Goal: Task Accomplishment & Management: Use online tool/utility

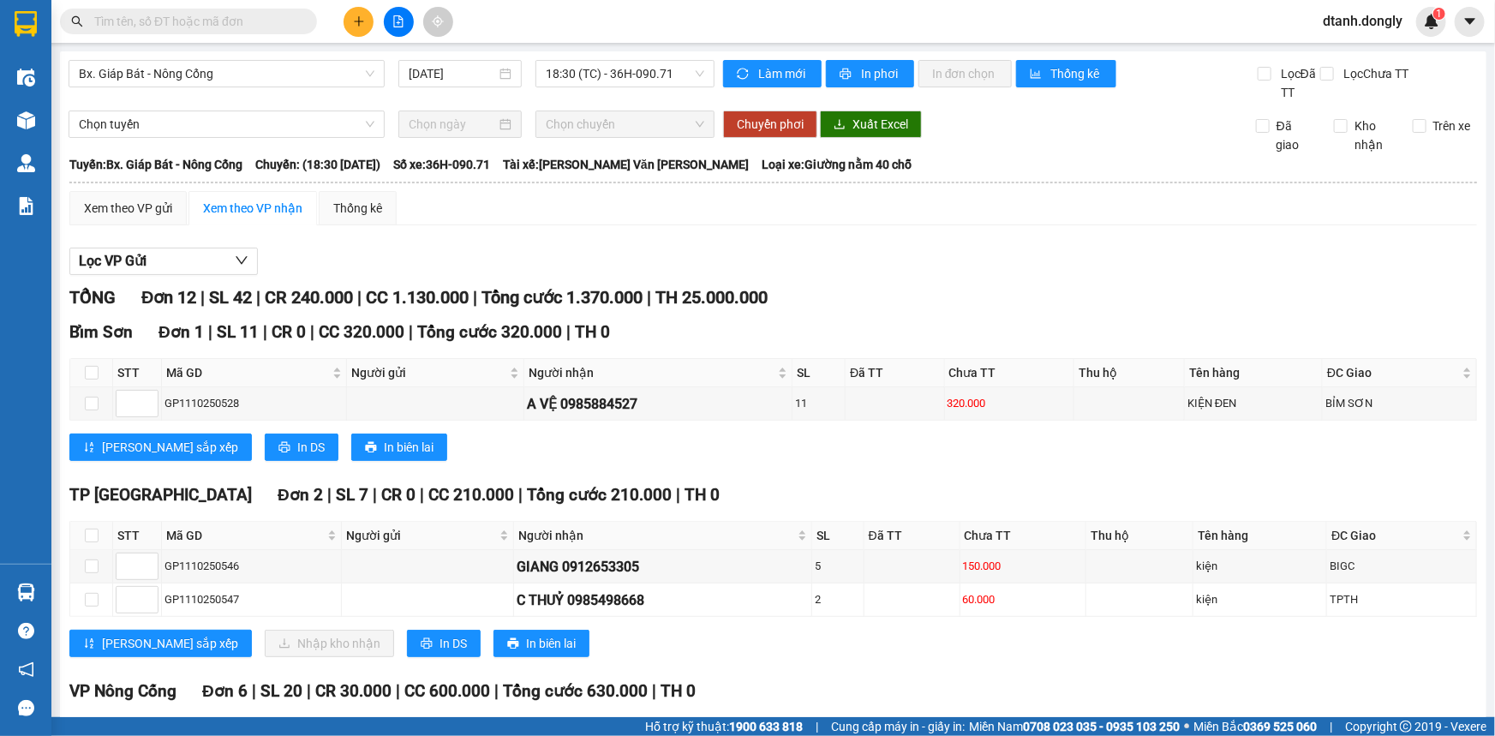
click at [960, 262] on div "Lọc VP Gửi" at bounding box center [773, 262] width 1408 height 28
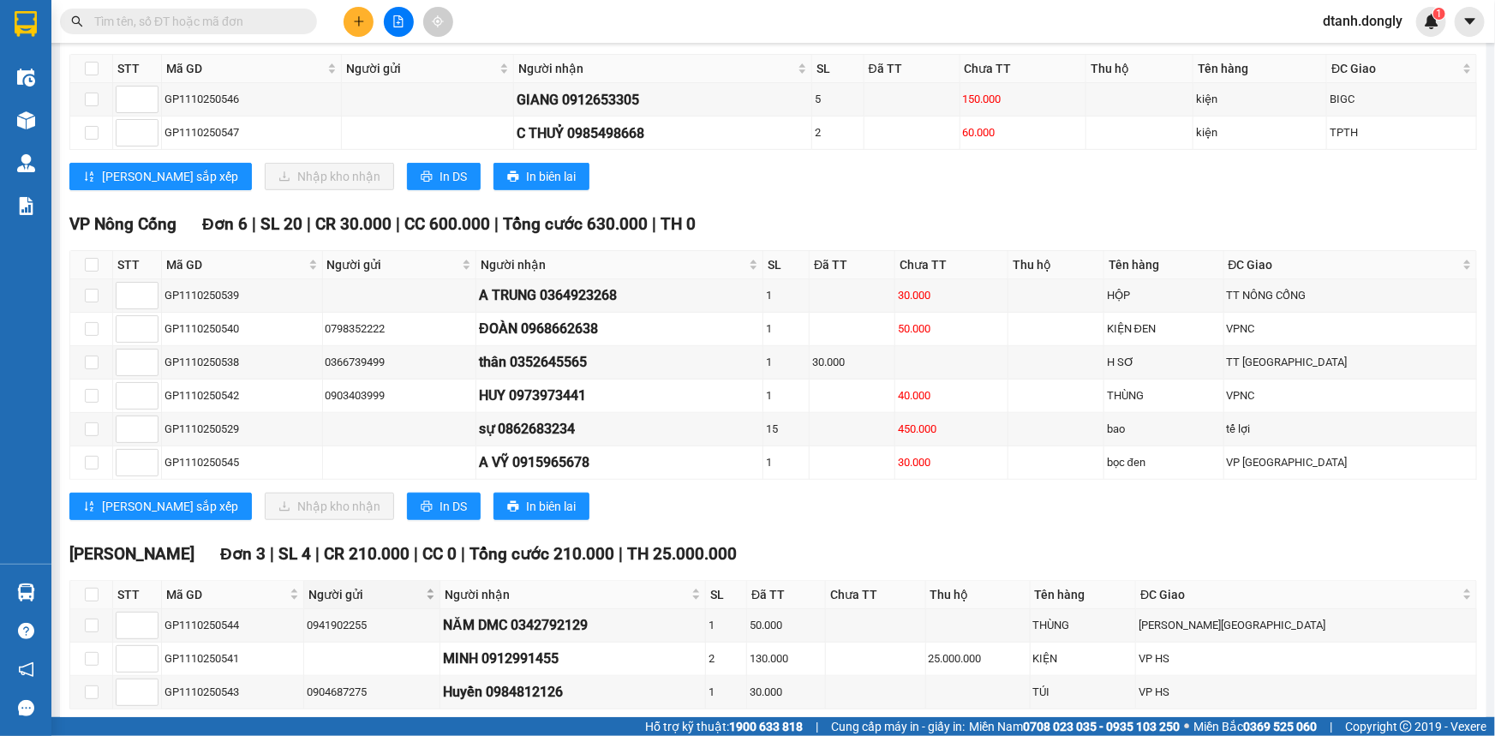
scroll to position [542, 0]
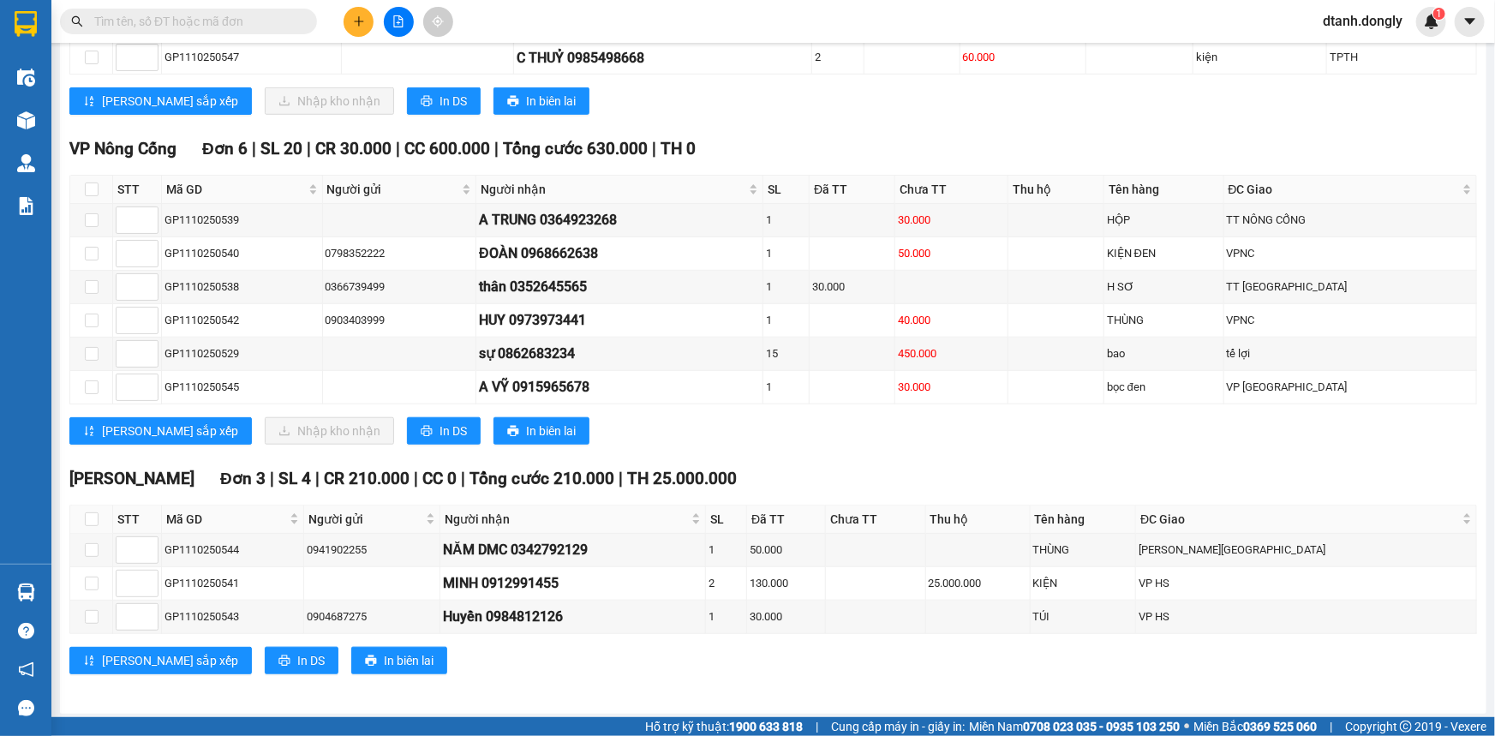
click at [230, 18] on input "text" at bounding box center [195, 21] width 202 height 19
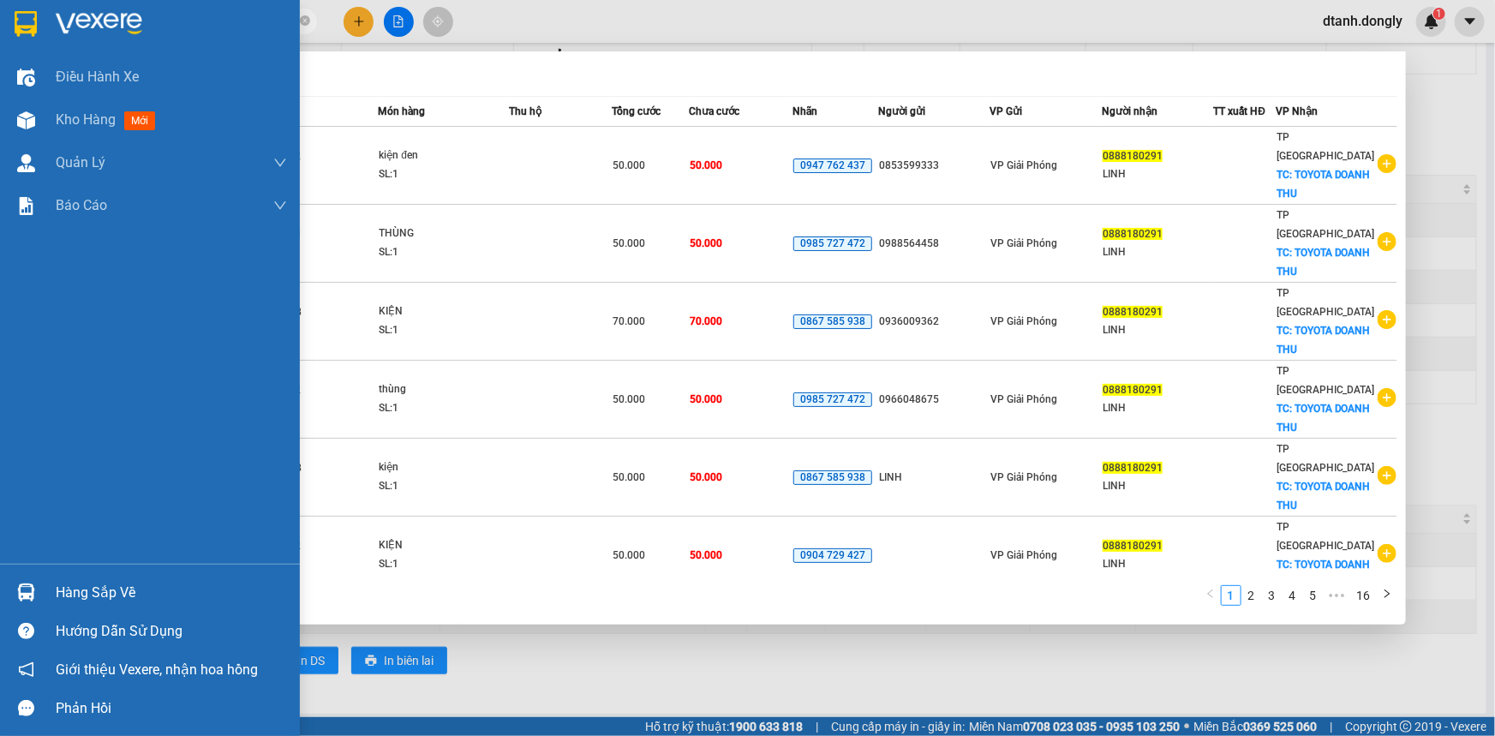
type input "0888180291"
click at [15, 26] on img at bounding box center [26, 24] width 22 height 26
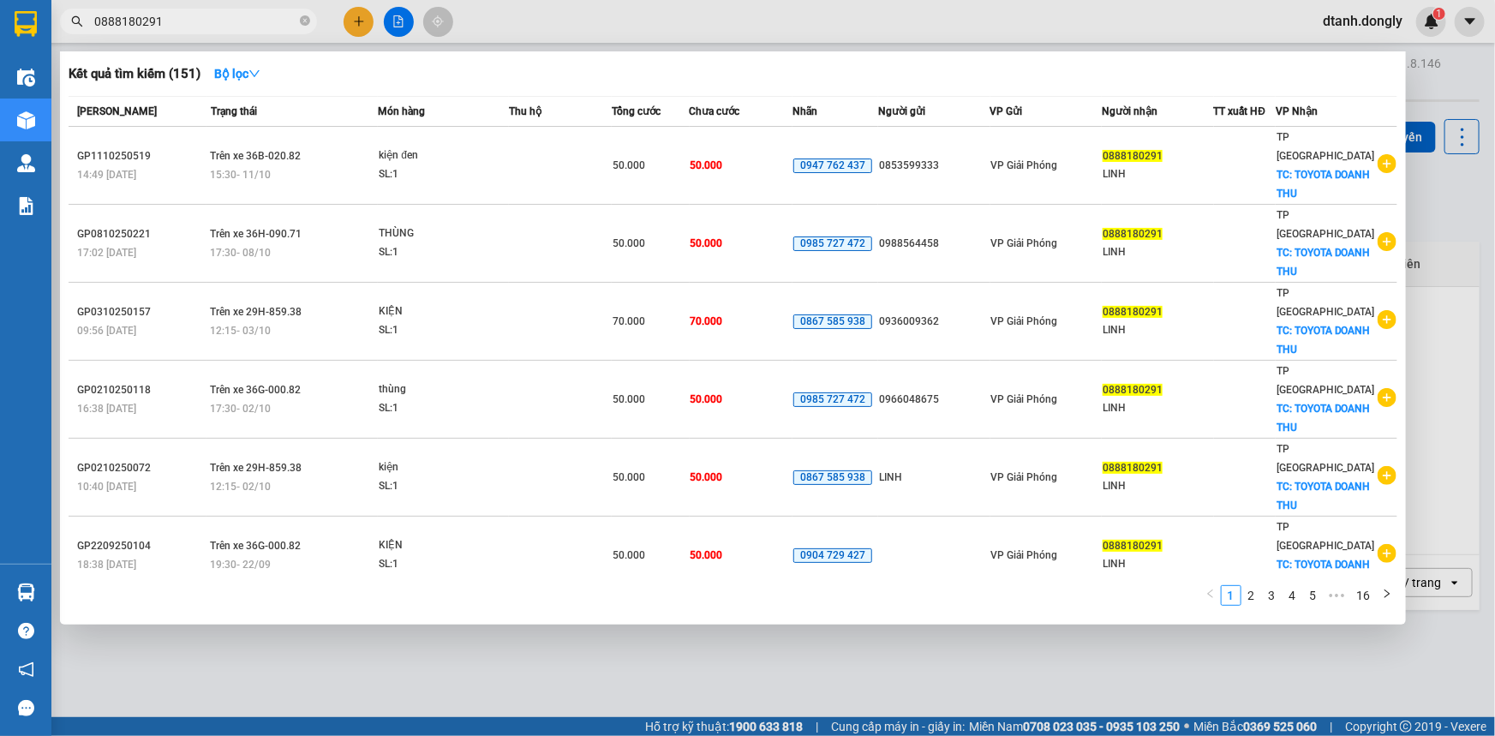
click at [402, 21] on div at bounding box center [747, 368] width 1495 height 736
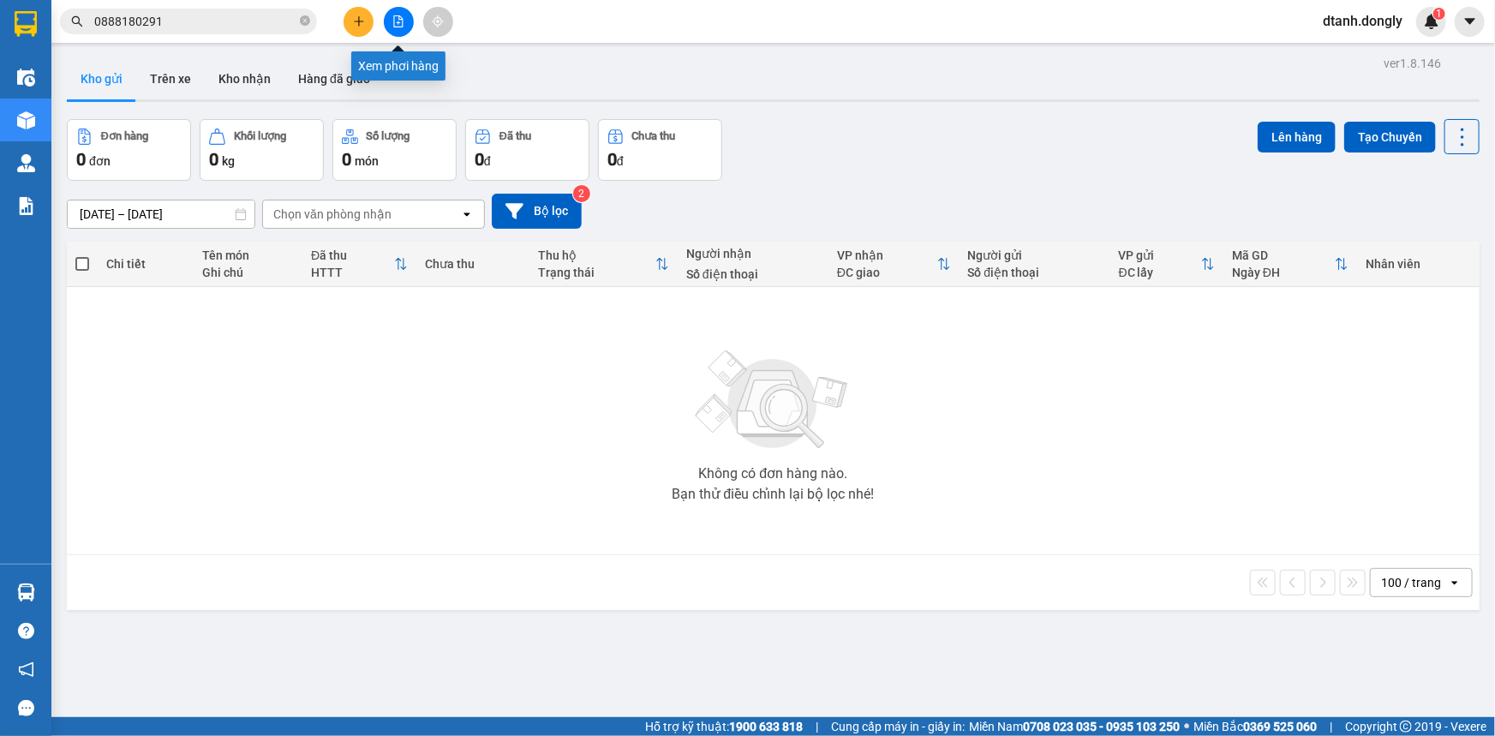
click at [400, 13] on button at bounding box center [399, 22] width 30 height 30
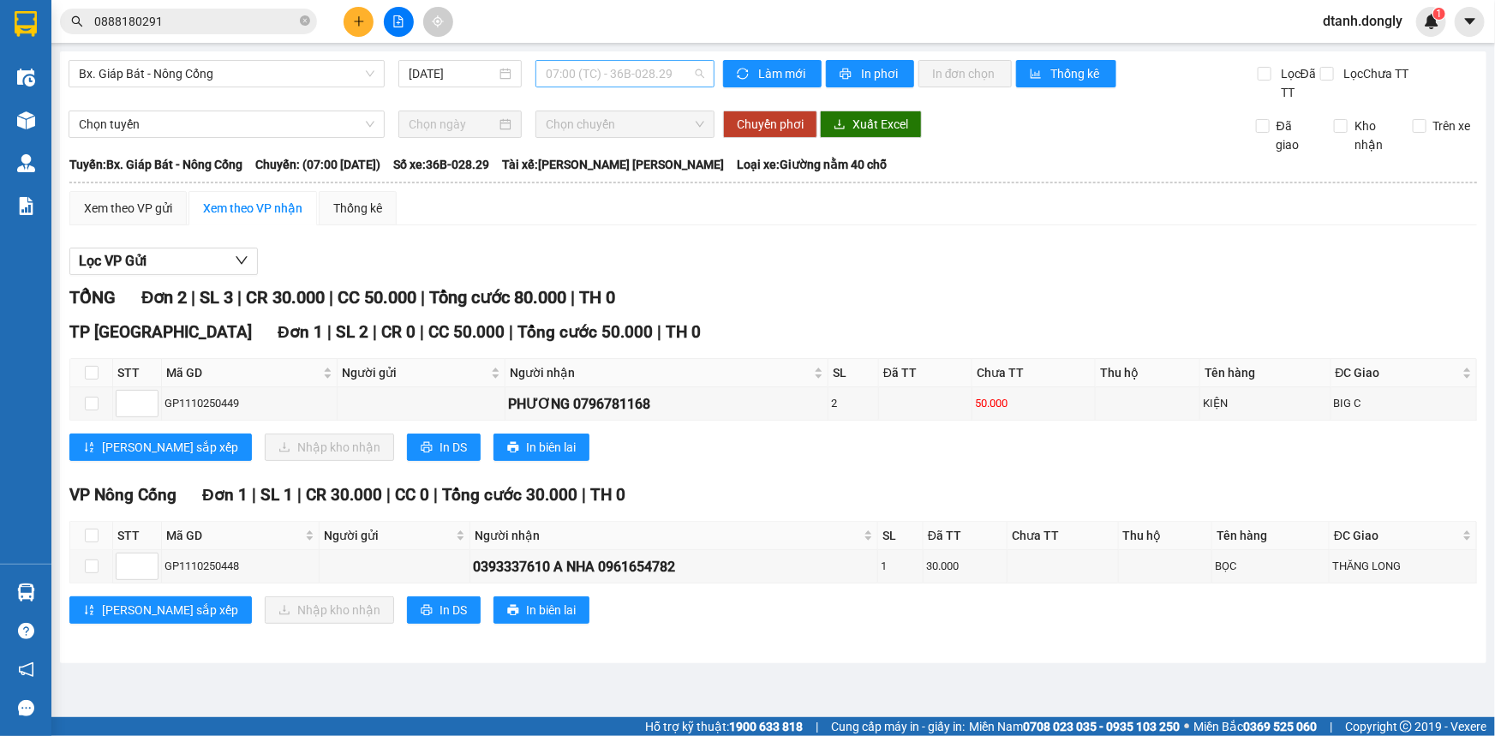
click at [622, 81] on span "07:00 (TC) - 36B-028.29" at bounding box center [625, 74] width 158 height 26
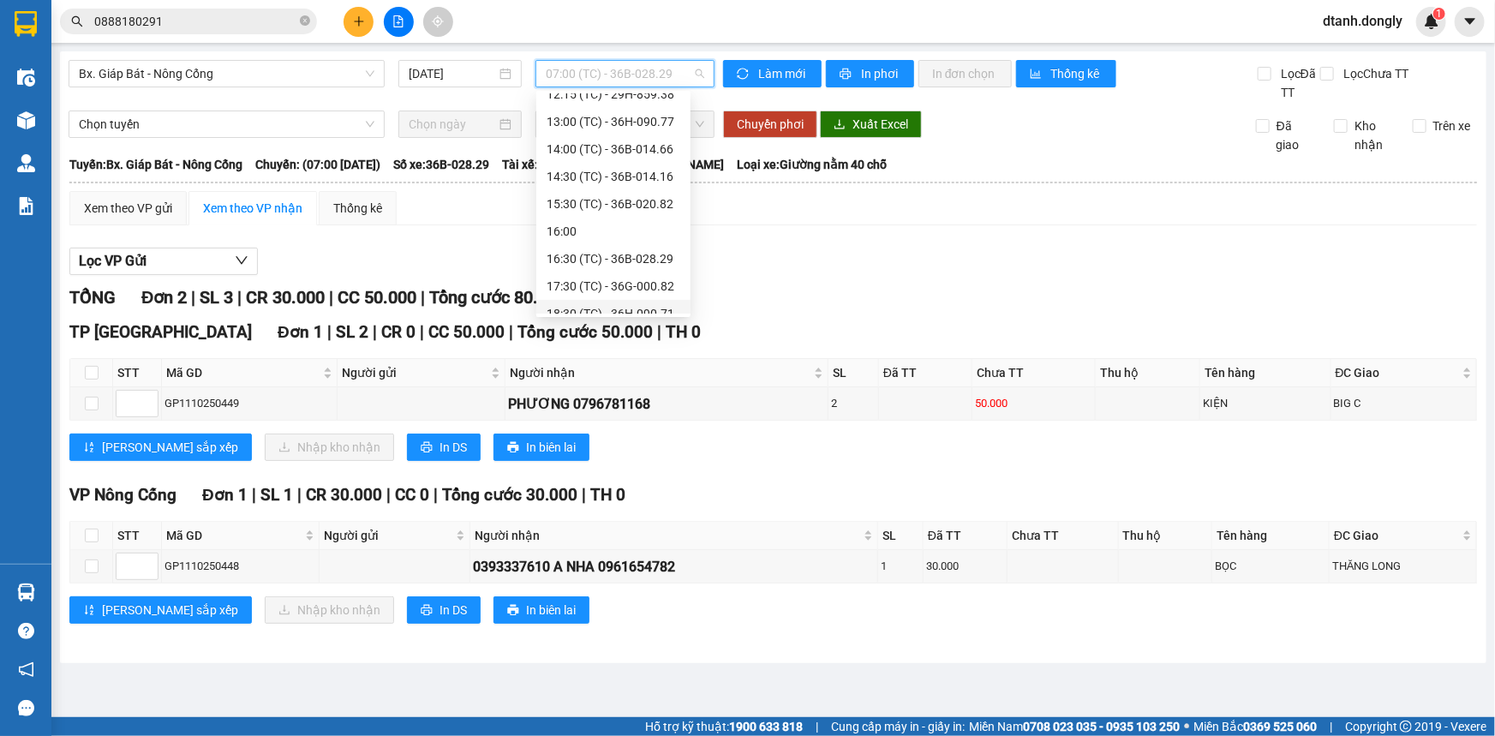
scroll to position [301, 0]
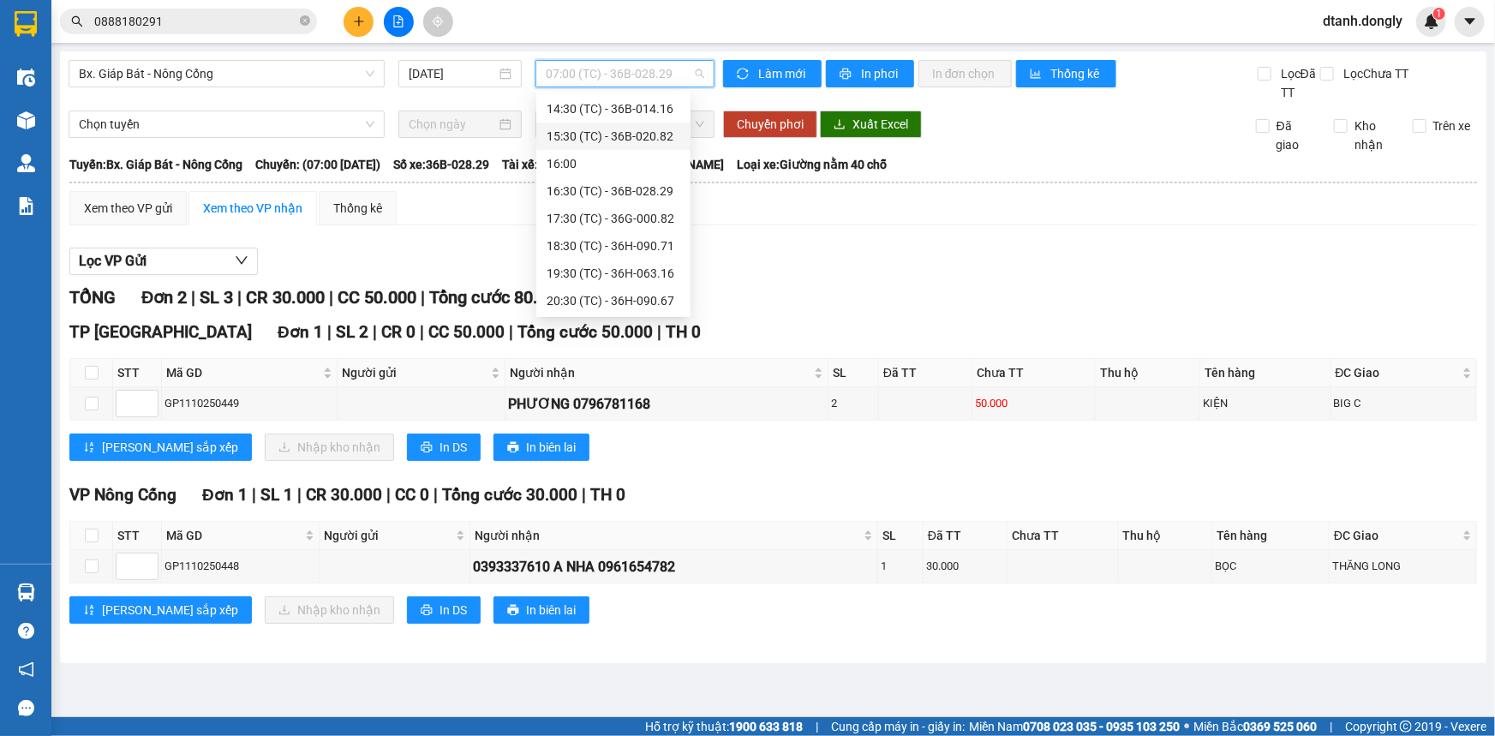
click at [641, 137] on div "15:30 (TC) - 36B-020.82" at bounding box center [614, 136] width 134 height 19
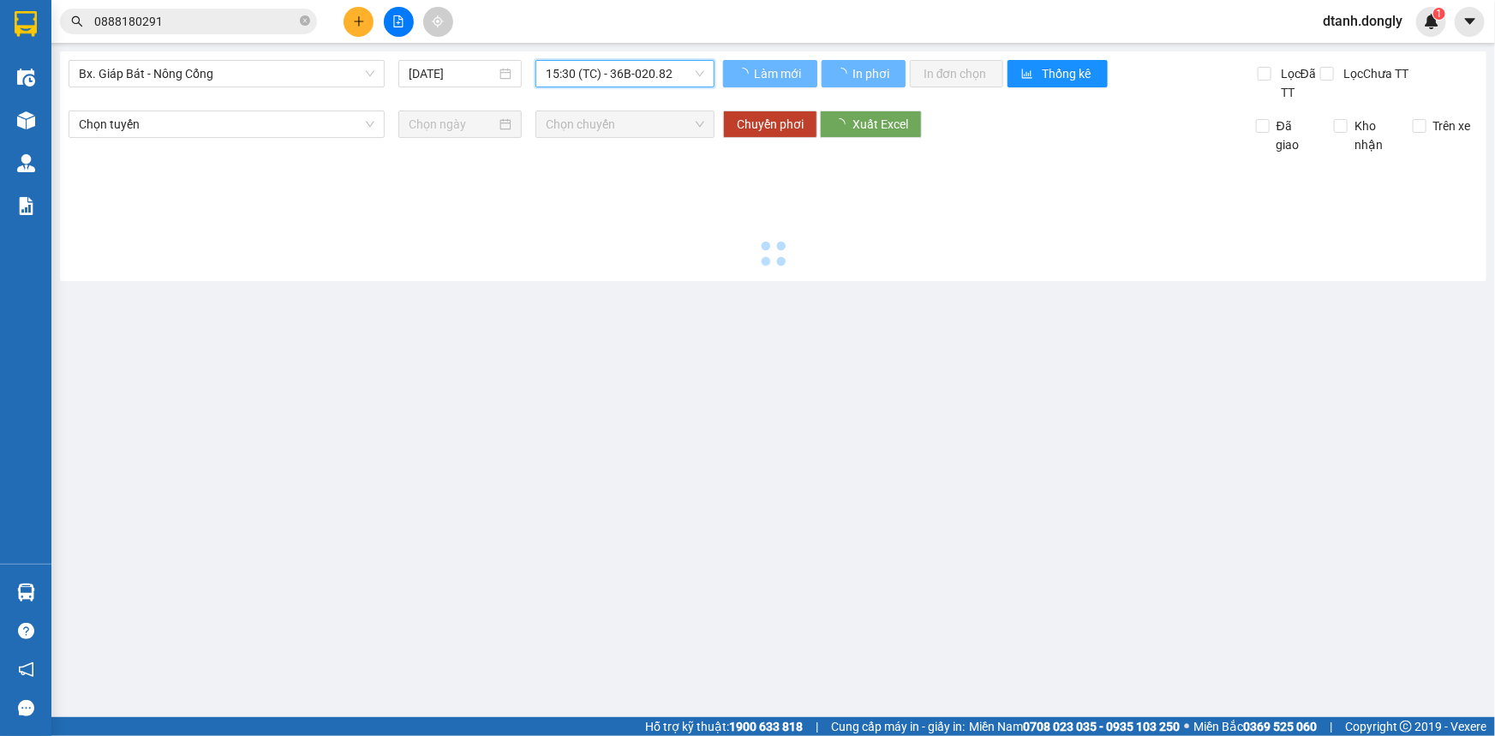
click at [641, 137] on div "Chọn chuyến" at bounding box center [624, 124] width 179 height 27
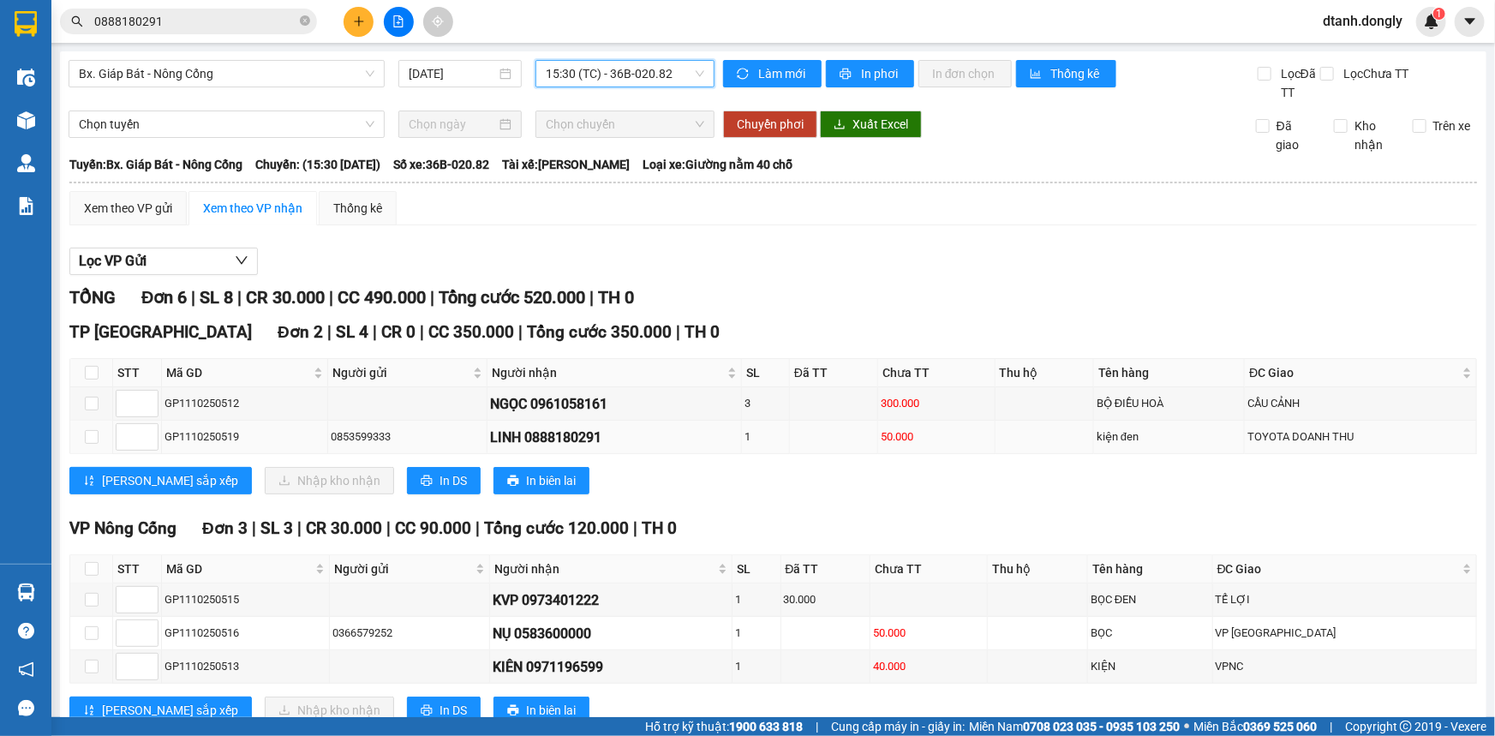
scroll to position [77, 0]
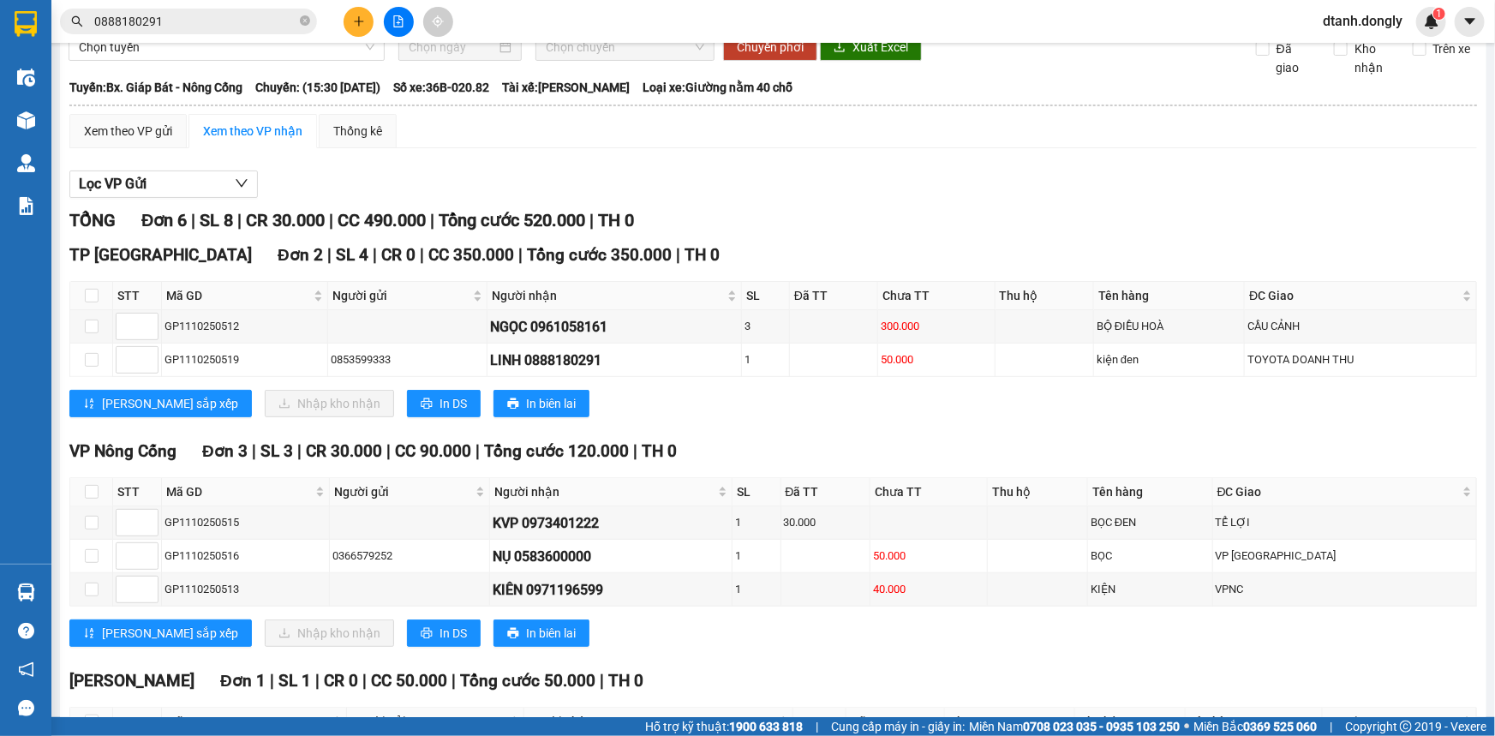
click at [216, 26] on input "0888180291" at bounding box center [195, 21] width 202 height 19
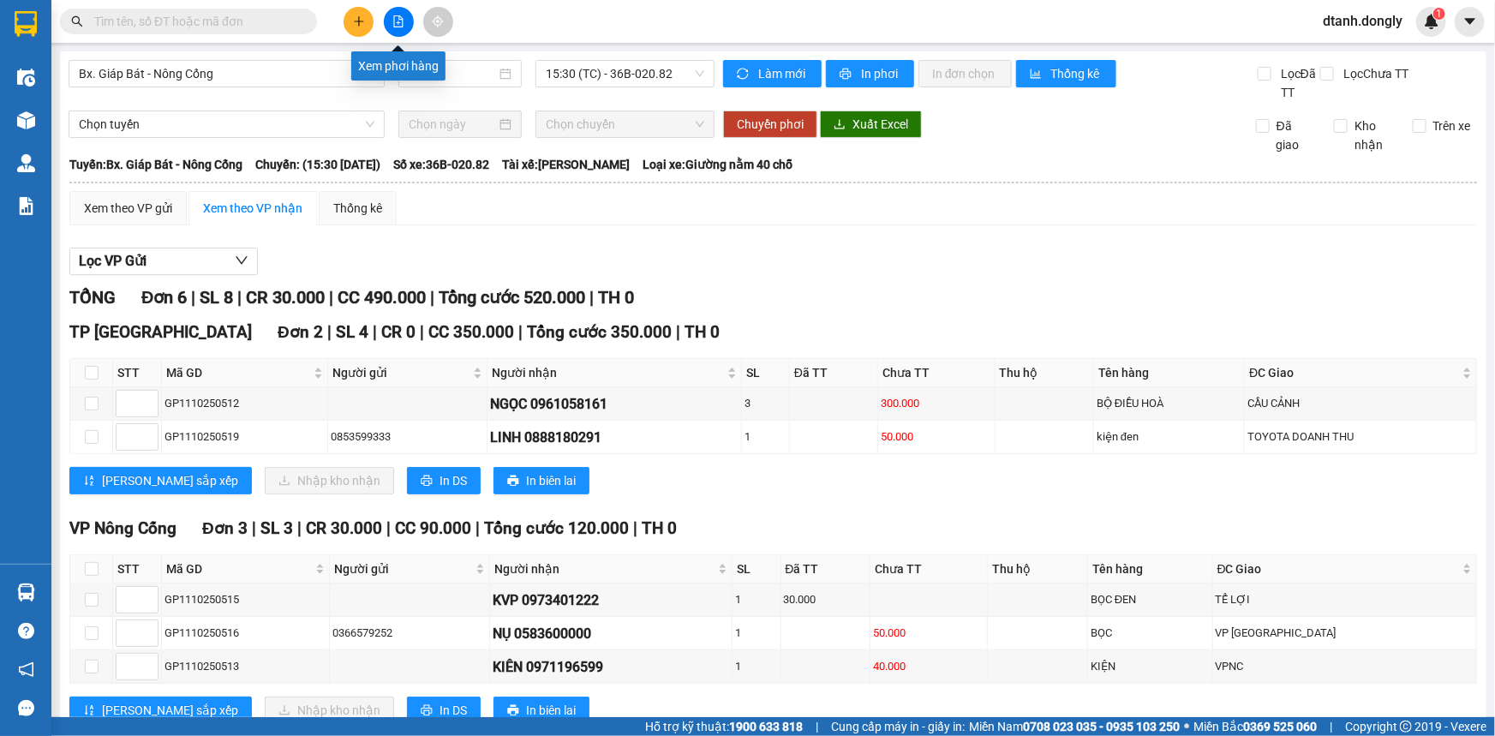
click at [405, 24] on button at bounding box center [399, 22] width 30 height 30
click at [264, 15] on input "text" at bounding box center [195, 21] width 202 height 19
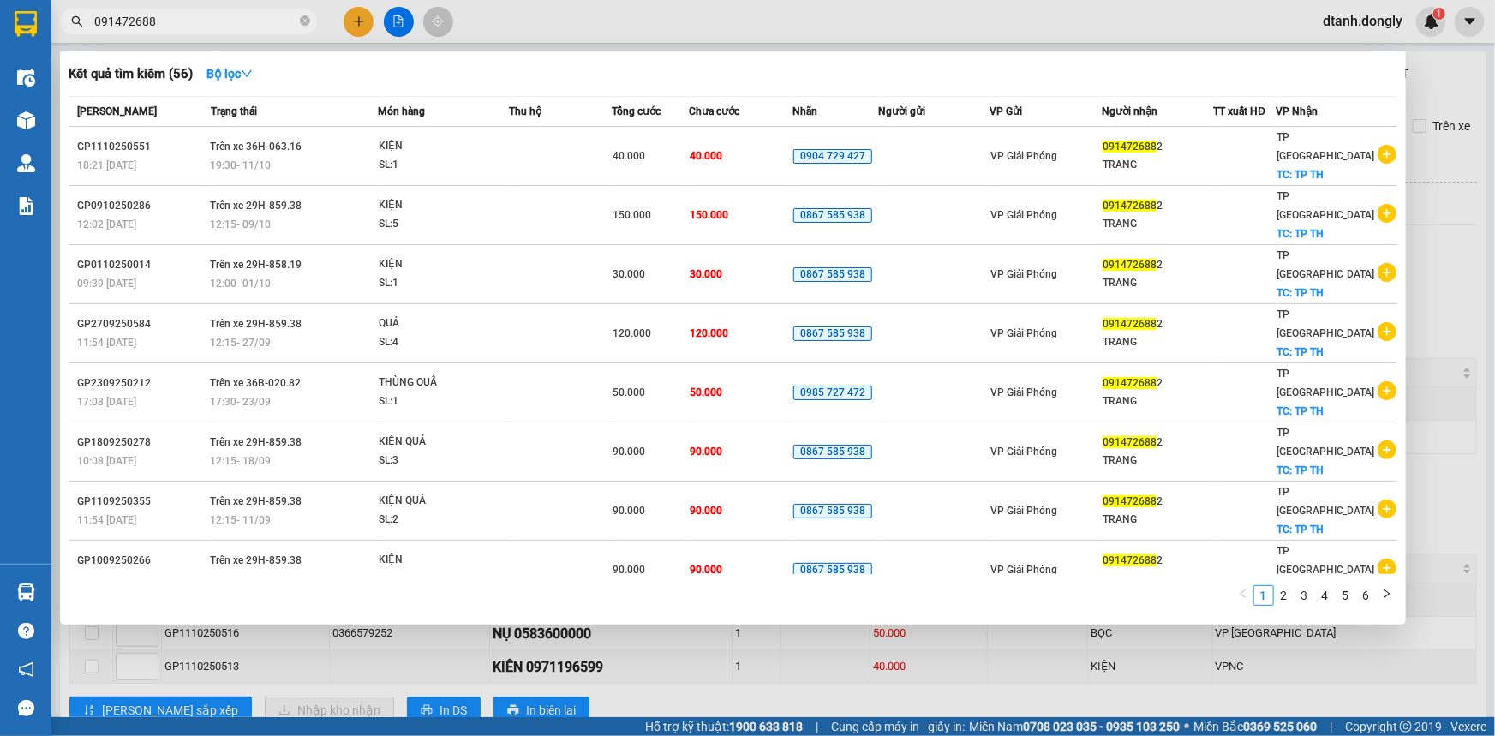
type input "0914726882"
click at [302, 21] on icon "close-circle" at bounding box center [305, 20] width 10 height 10
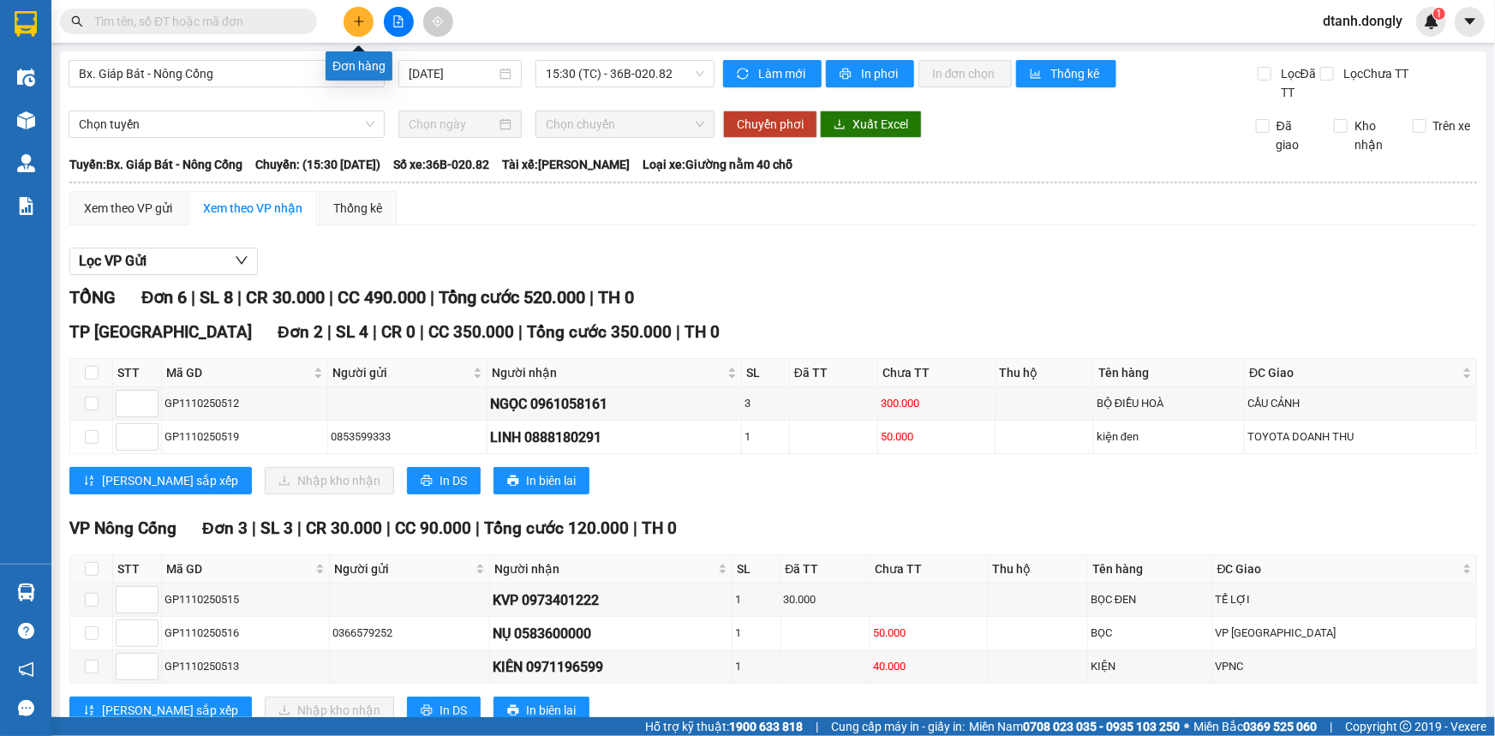
click at [358, 25] on icon "plus" at bounding box center [358, 20] width 1 height 9
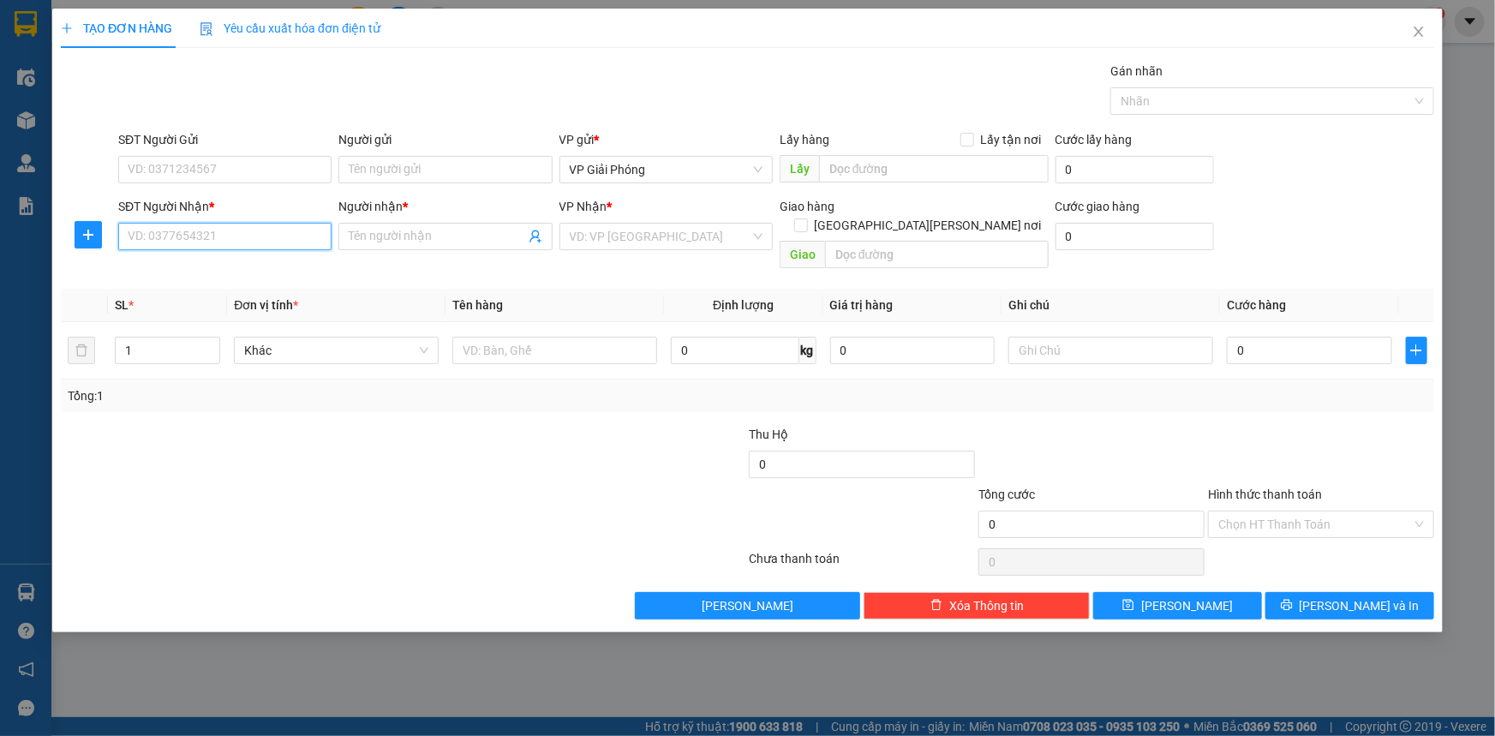
click at [254, 236] on input "SĐT Người Nhận *" at bounding box center [224, 236] width 213 height 27
type input "0914726"
click at [340, 485] on div at bounding box center [288, 515] width 459 height 60
click at [1415, 29] on icon "close" at bounding box center [1418, 32] width 9 height 10
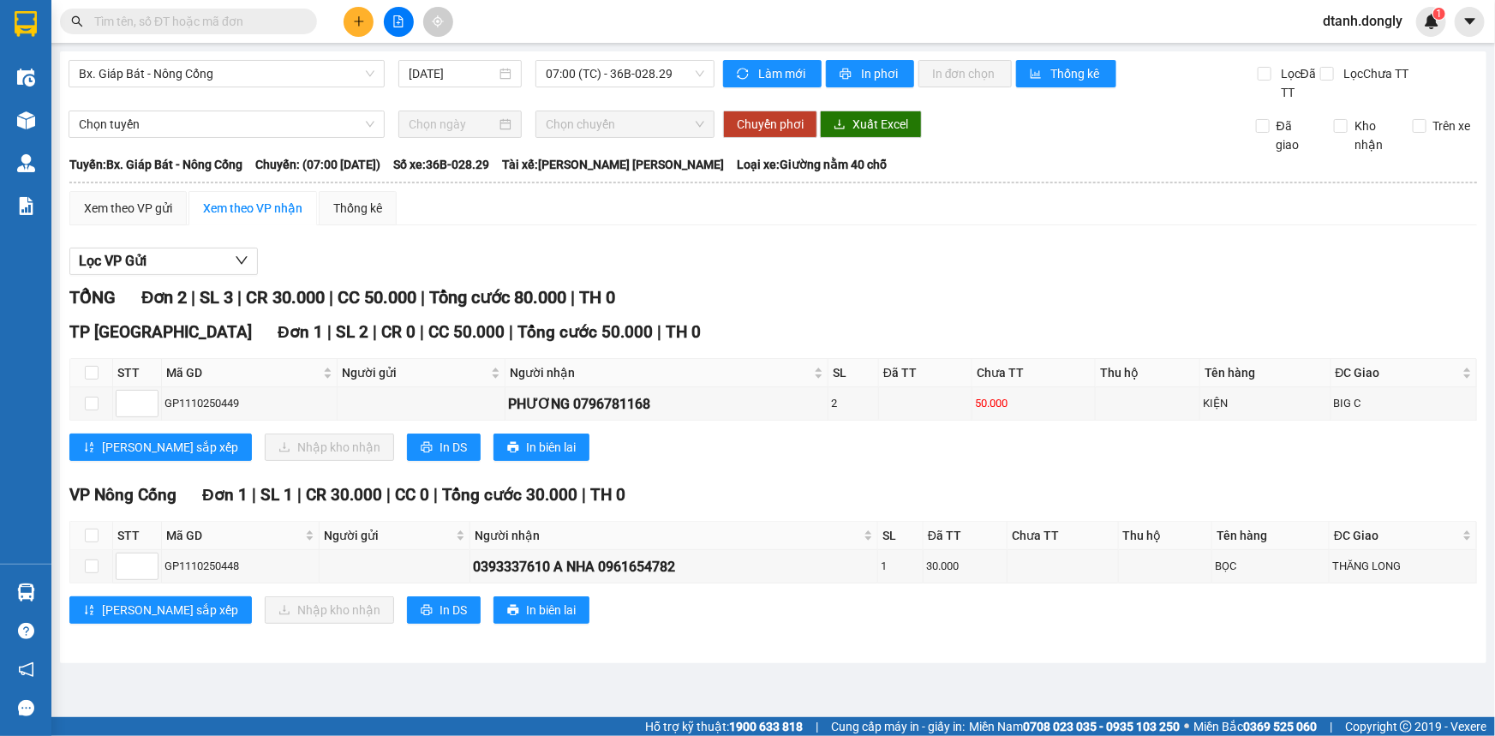
click at [240, 22] on input "text" at bounding box center [195, 21] width 202 height 19
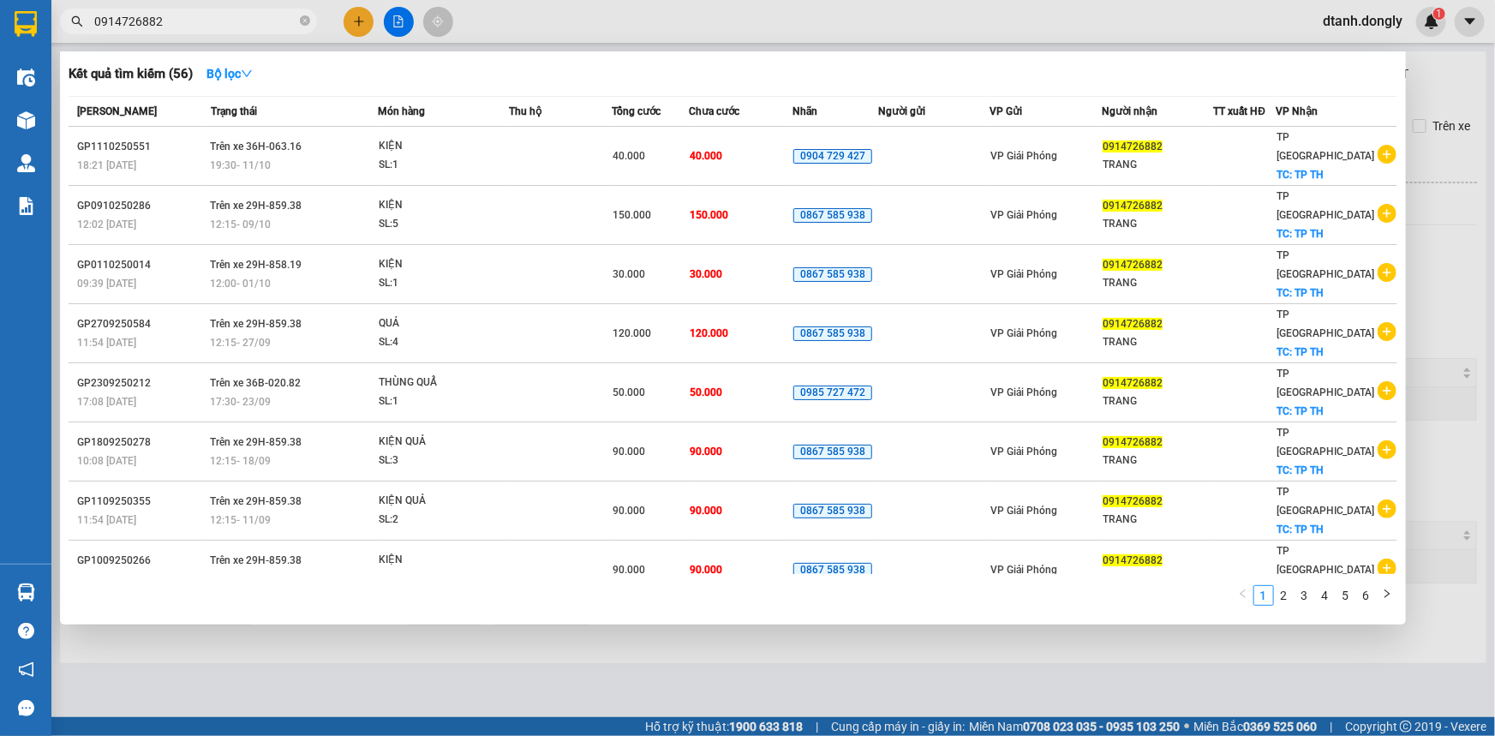
type input "0914726882"
click at [555, 682] on div at bounding box center [747, 368] width 1495 height 736
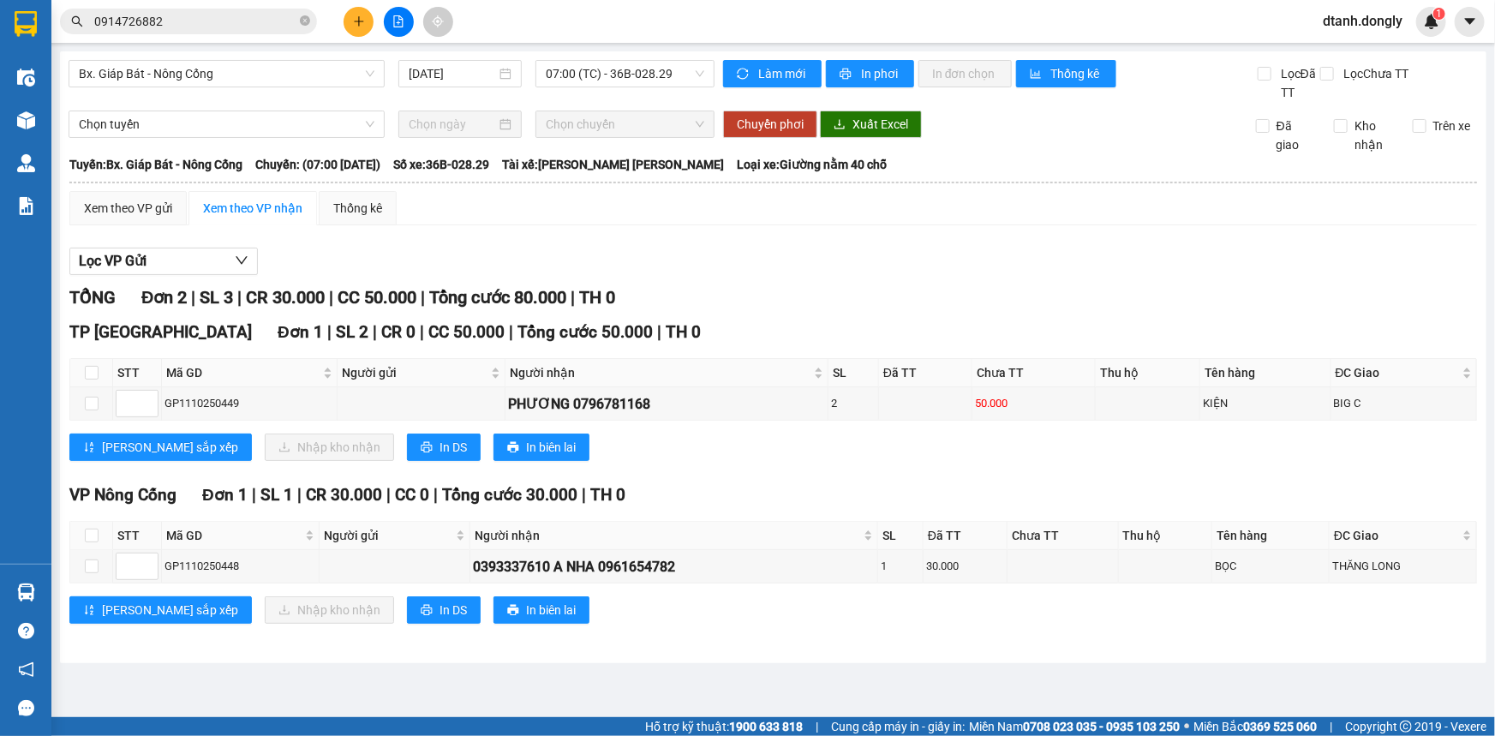
click at [555, 682] on main "Bx. [PERSON_NAME] Cống [DATE] 07:00 (TC) - 36B-028.29 [PERSON_NAME] mới In phơi…" at bounding box center [747, 358] width 1495 height 717
